Goal: Check status: Check status

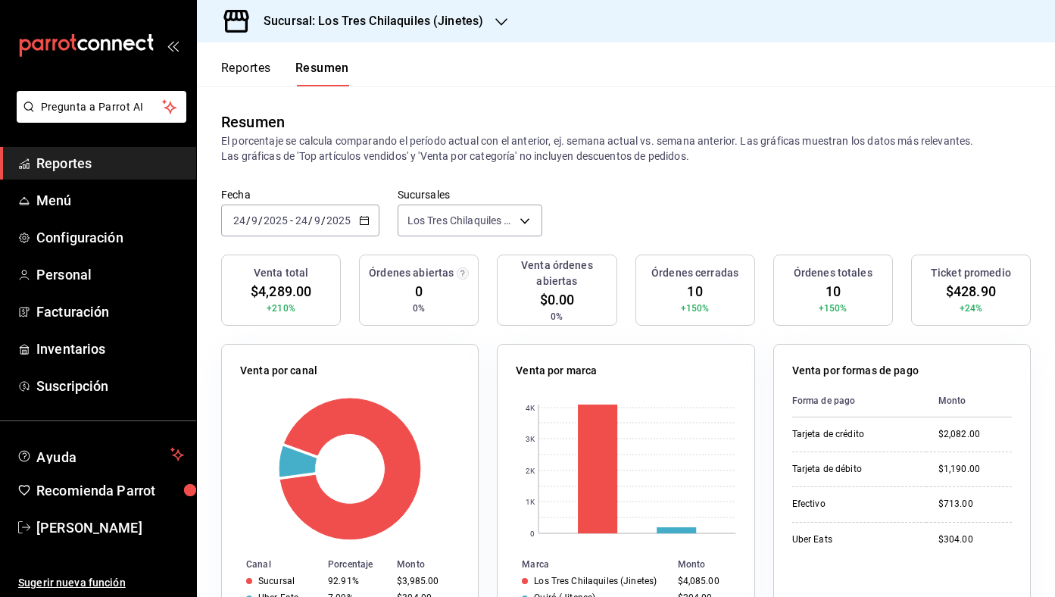
click at [239, 63] on button "Reportes" at bounding box center [246, 74] width 50 height 26
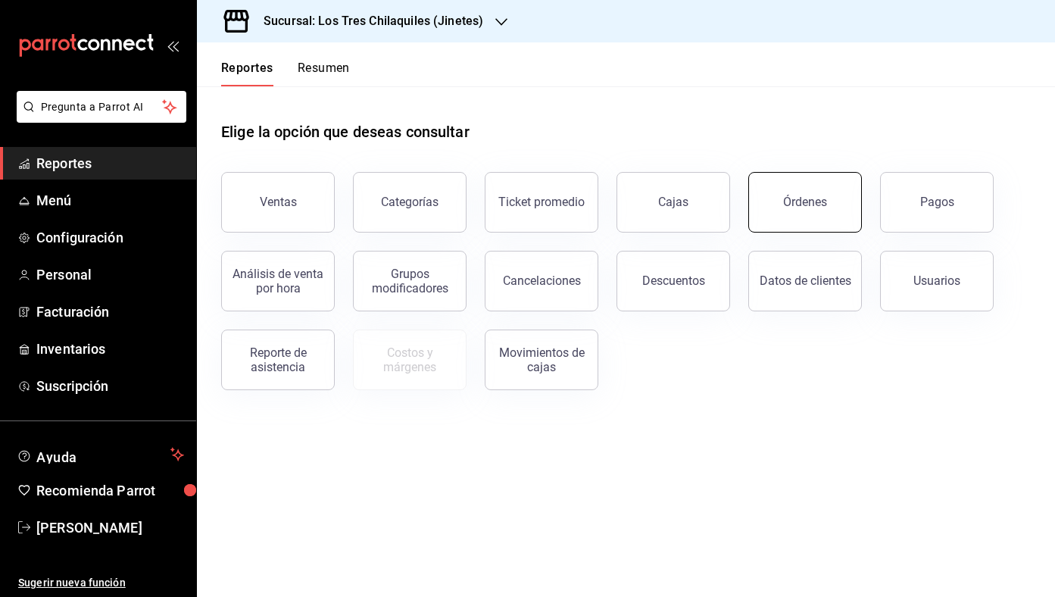
click at [843, 203] on button "Órdenes" at bounding box center [805, 202] width 114 height 61
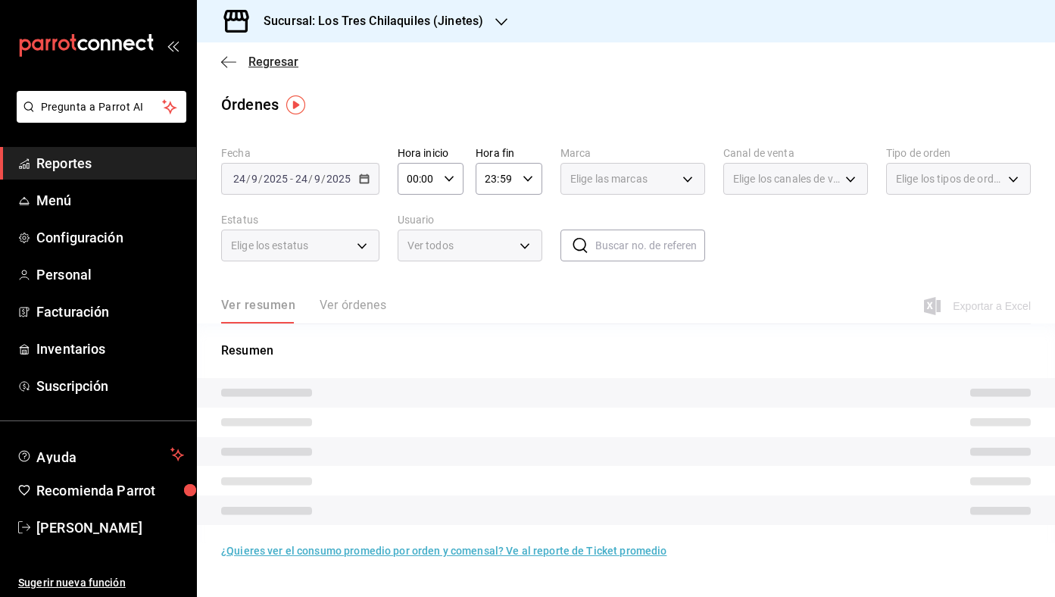
click at [279, 65] on span "Regresar" at bounding box center [273, 62] width 50 height 14
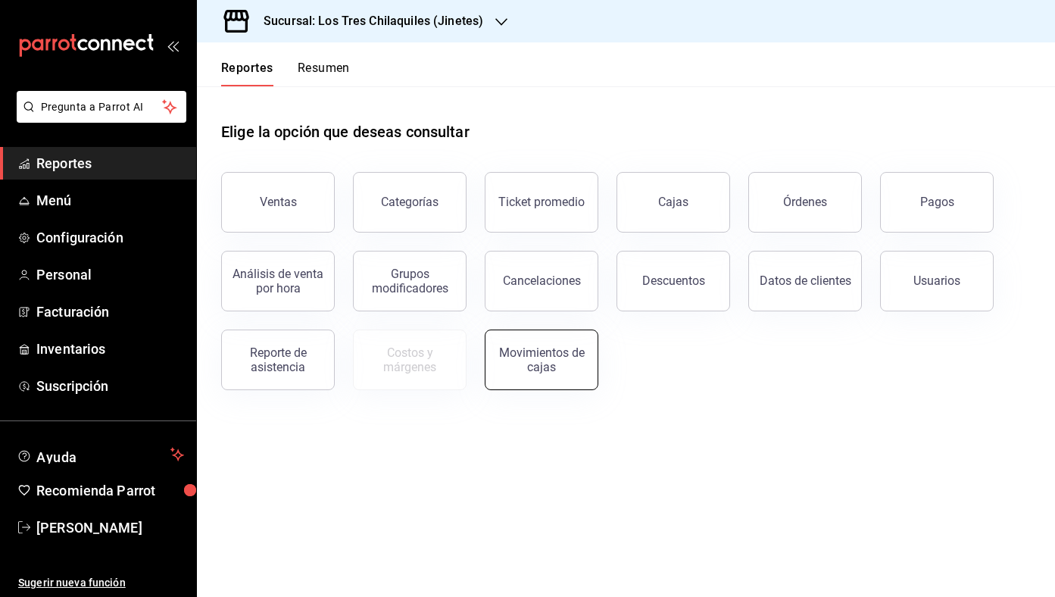
click at [552, 349] on div "Movimientos de cajas" at bounding box center [542, 359] width 94 height 29
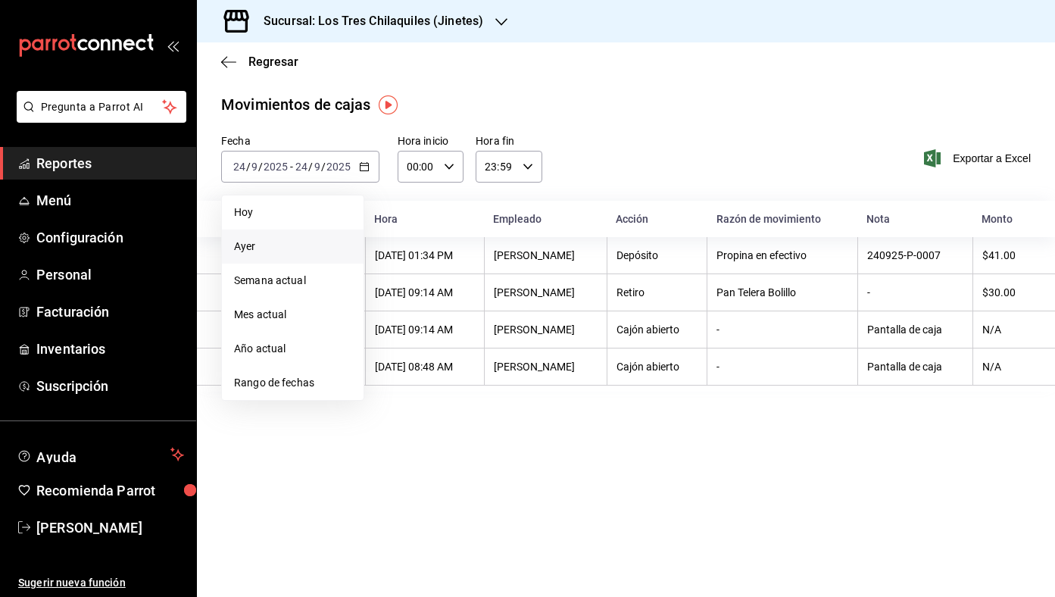
click at [330, 252] on span "Ayer" at bounding box center [292, 247] width 117 height 16
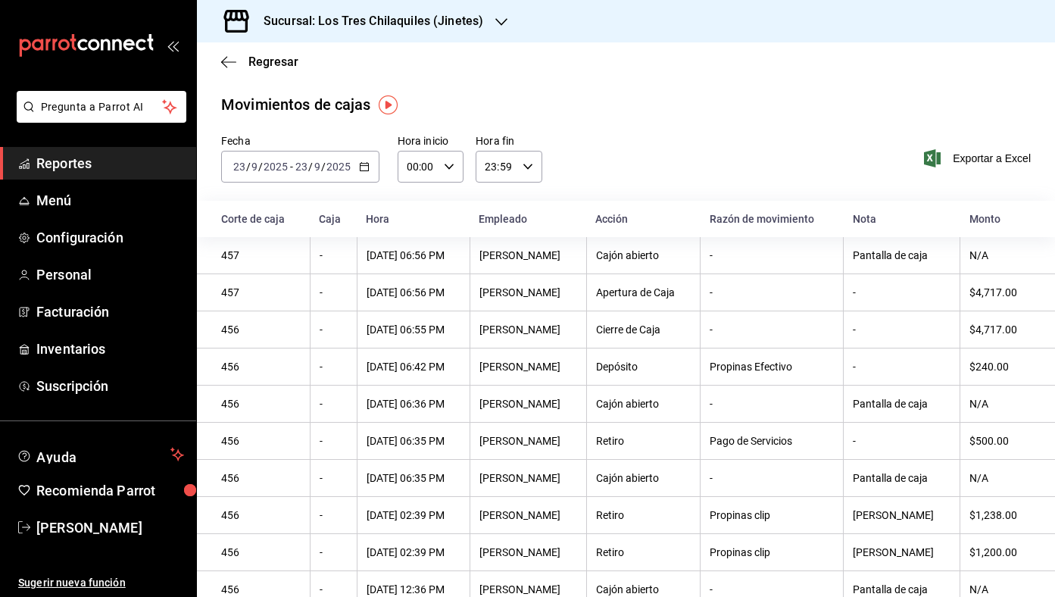
click at [740, 150] on div "Fecha [DATE] [DATE] - [DATE] [DATE] Hora inicio 00:00 Hora inicio Hora fin 23:5…" at bounding box center [626, 167] width 858 height 67
click at [251, 55] on span "Regresar" at bounding box center [273, 62] width 50 height 14
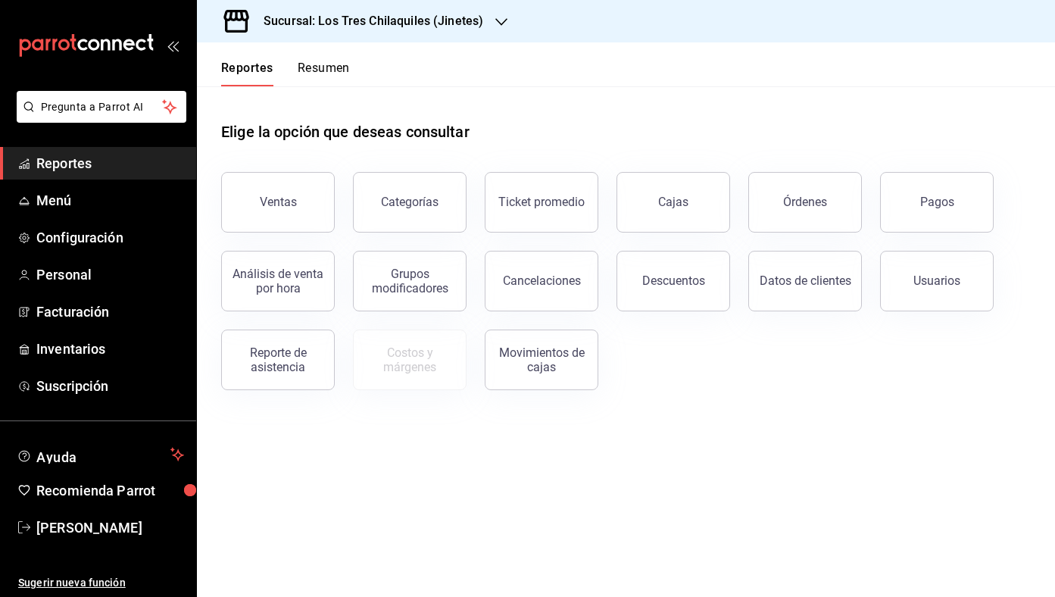
click at [316, 65] on button "Resumen" at bounding box center [324, 74] width 52 height 26
